Goal: Information Seeking & Learning: Learn about a topic

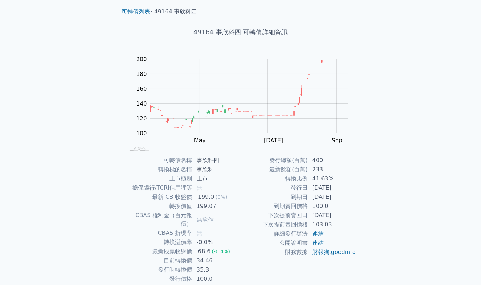
scroll to position [41, 0]
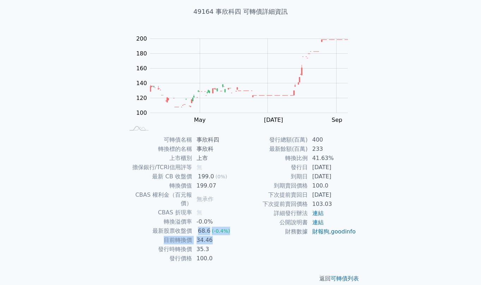
drag, startPoint x: 198, startPoint y: 224, endPoint x: 224, endPoint y: 228, distance: 26.7
click at [224, 228] on tbody "可轉債名稱 事欣科四 轉換標的名稱 事欣科 上市櫃別 上市 擔保銀行/TCRI信用評等 無 最新 CB 收盤價 199.0 (0%) 轉換價值 199.07 …" at bounding box center [183, 199] width 116 height 128
click at [241, 246] on div "發行總額(百萬) 400 最新餘額(百萬) 233 轉換比例 41.63% 發行日 [DATE] 到期日 [DATE] 到期賣回價格 100.0 下次提前賣回…" at bounding box center [299, 199] width 116 height 128
click at [348, 275] on link "可轉債列表" at bounding box center [345, 278] width 28 height 7
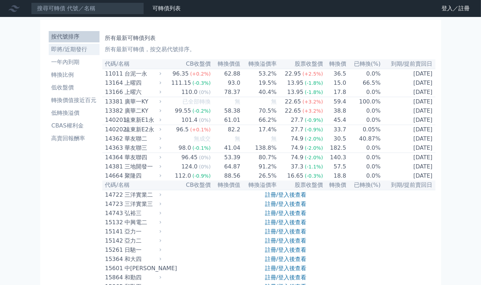
click at [78, 49] on li "即將/近期發行" at bounding box center [74, 49] width 51 height 8
